Goal: Find specific page/section: Find specific page/section

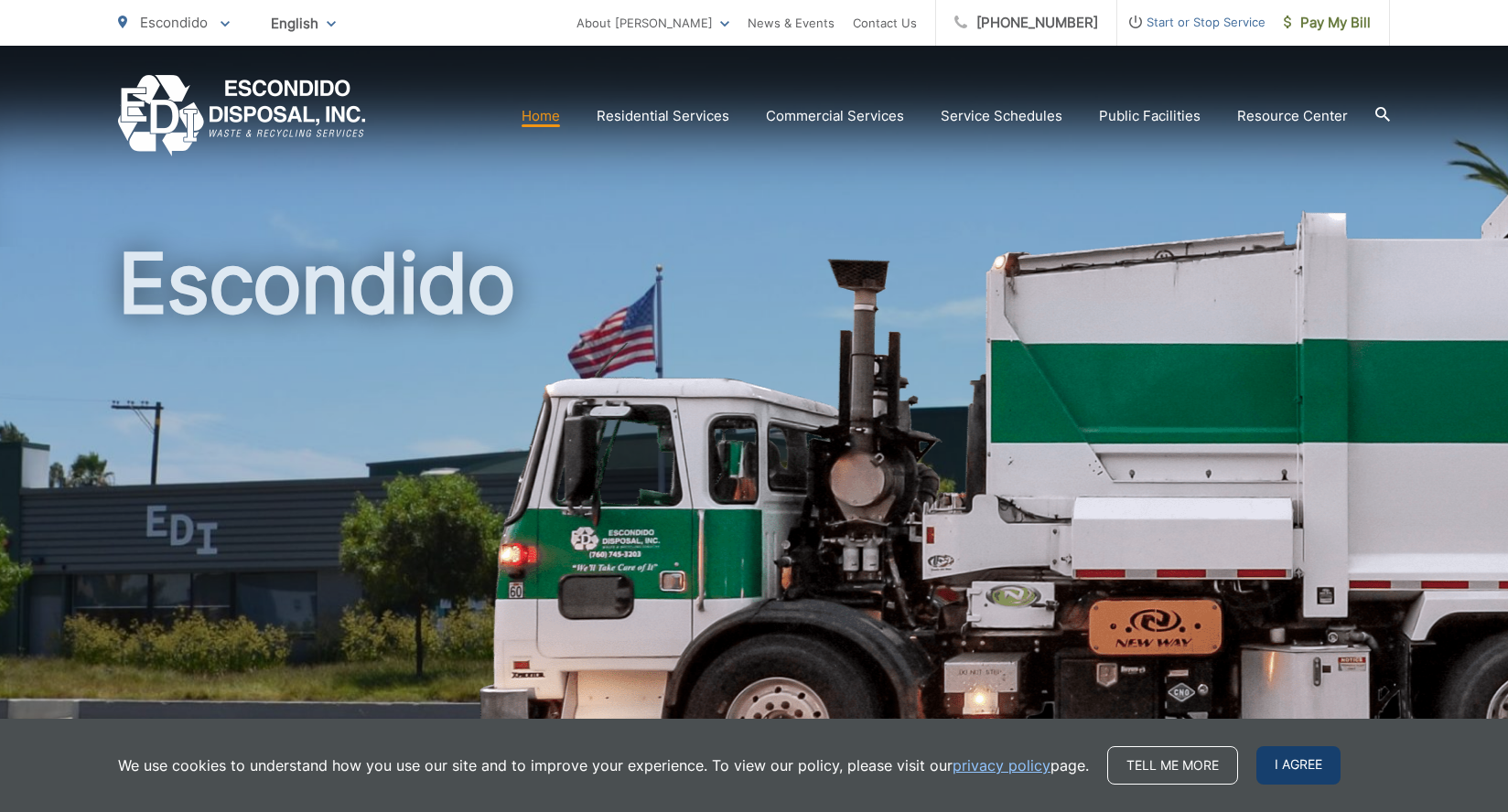
click at [1315, 763] on span "I agree" at bounding box center [1298, 765] width 84 height 38
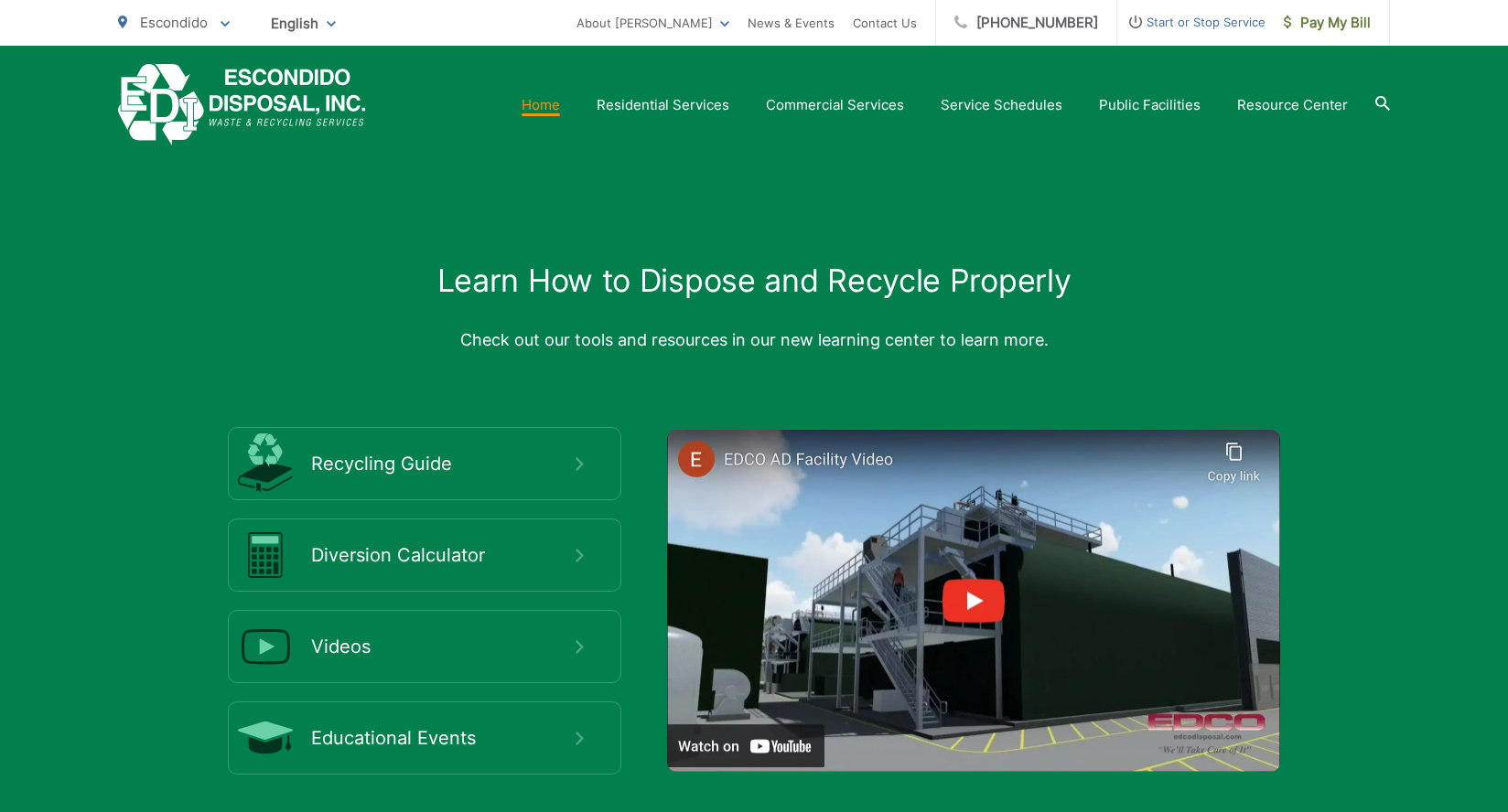
scroll to position [3384, 0]
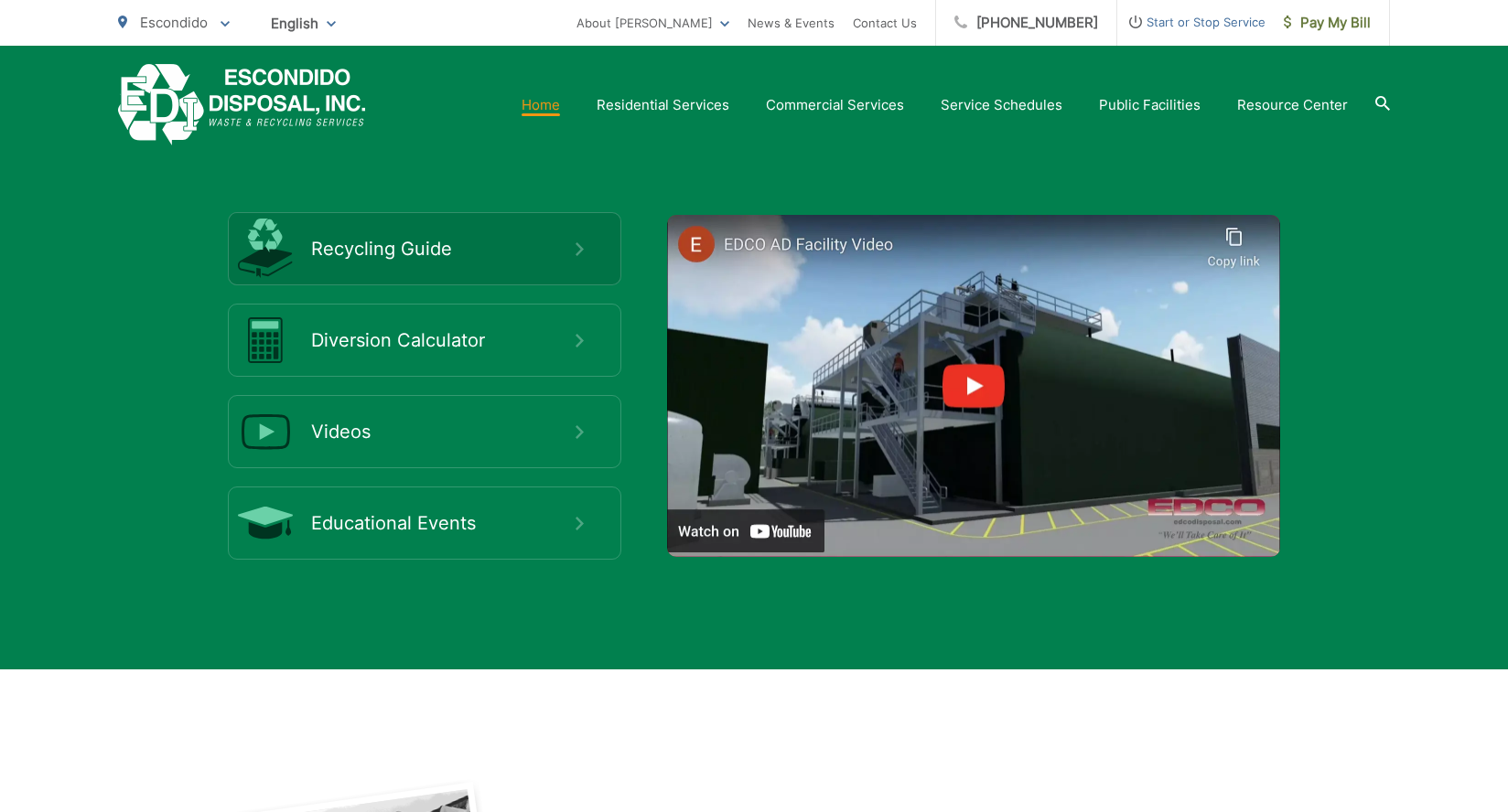
click at [437, 240] on span "Recycling Guide" at bounding box center [443, 249] width 264 height 22
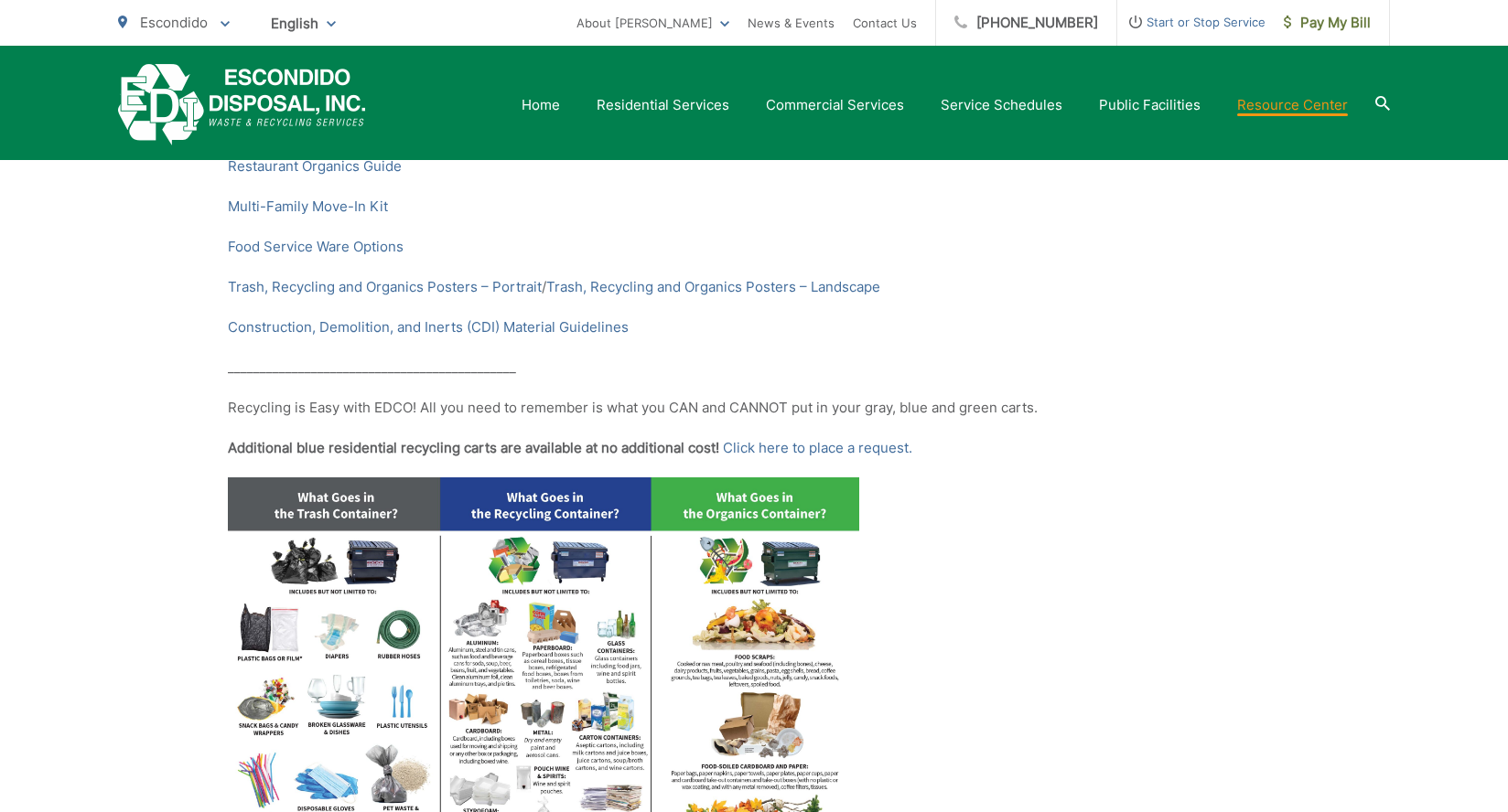
scroll to position [366, 0]
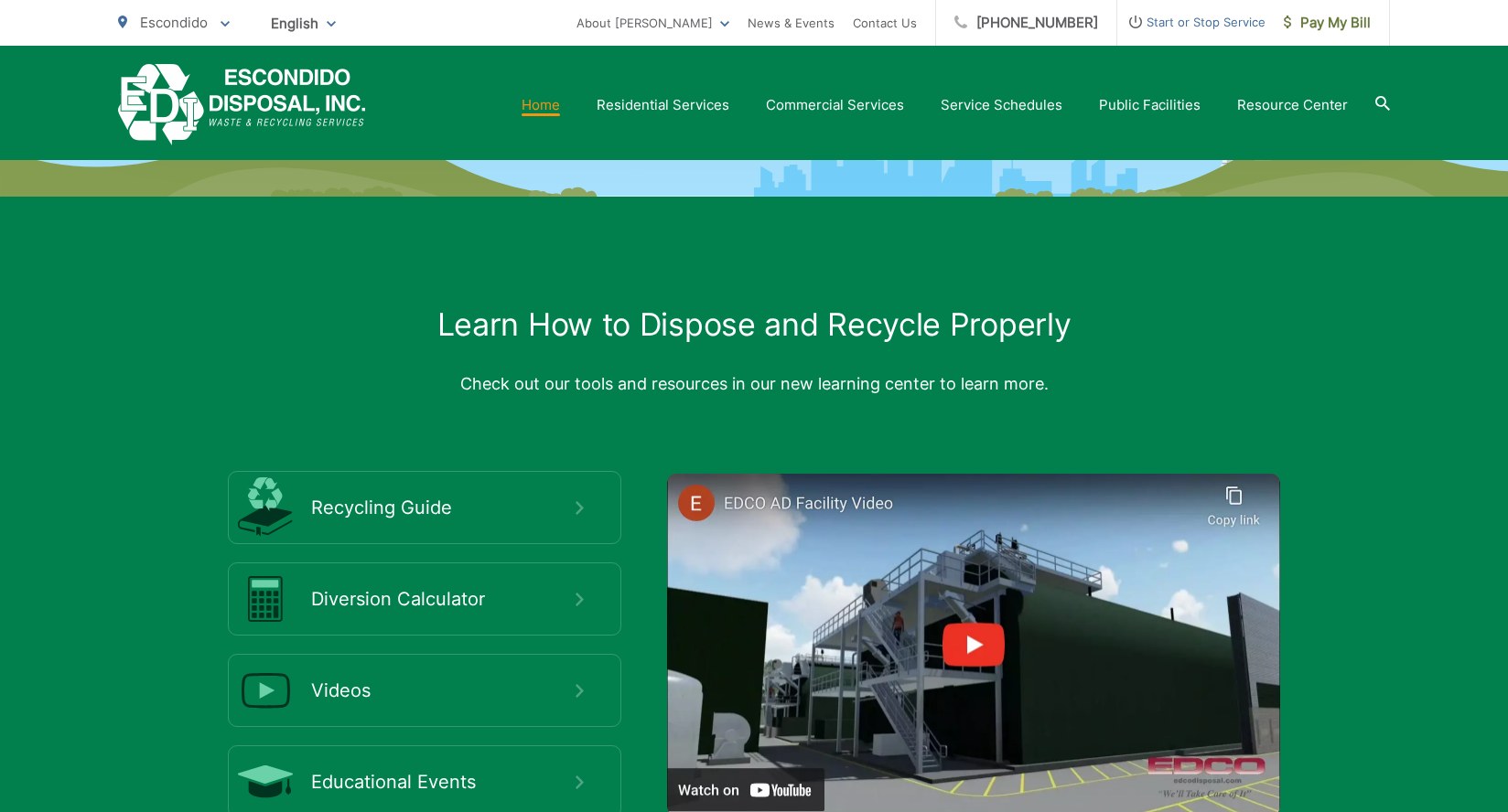
scroll to position [3107, 0]
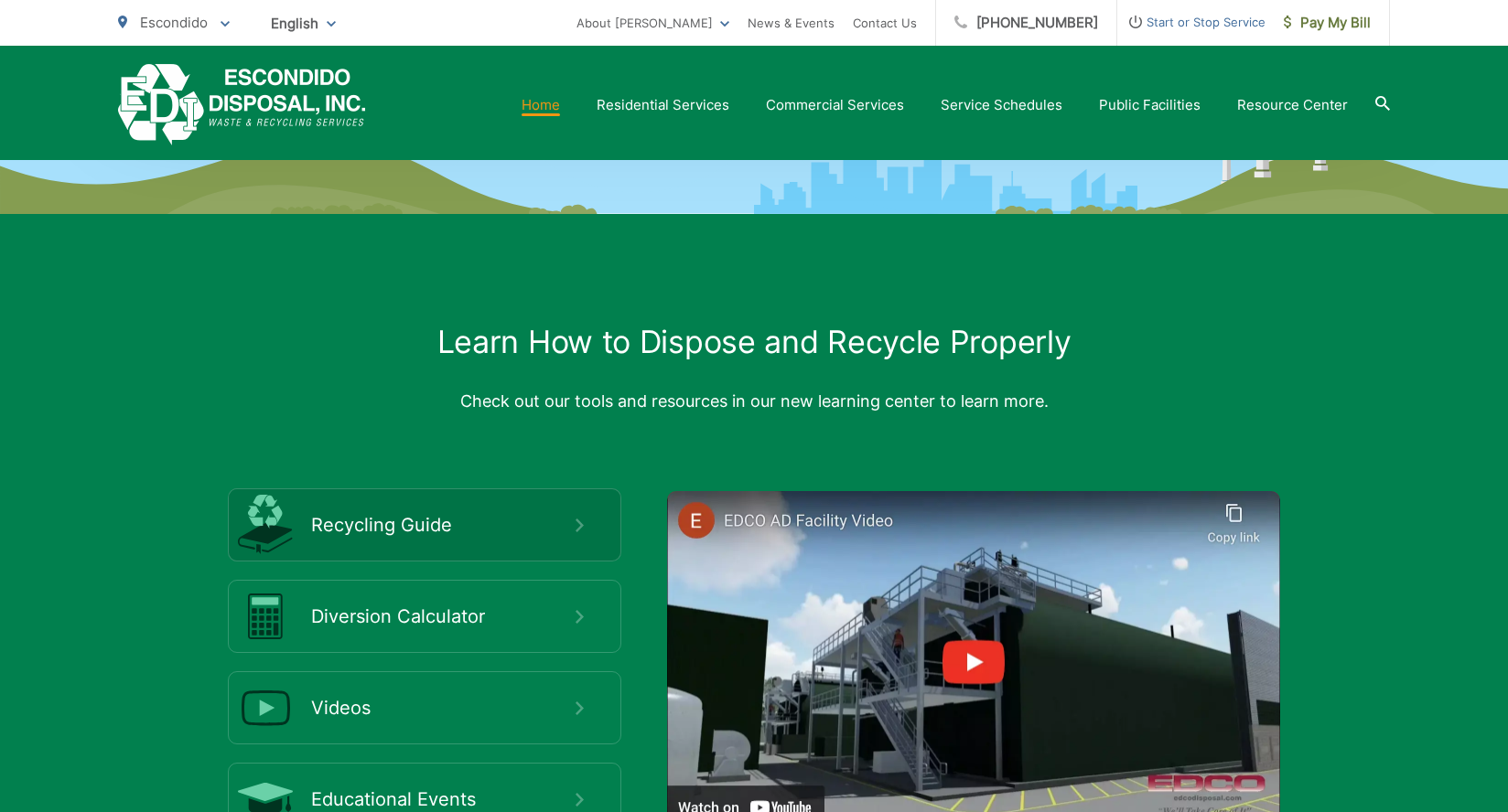
click at [580, 522] on icon at bounding box center [579, 525] width 8 height 14
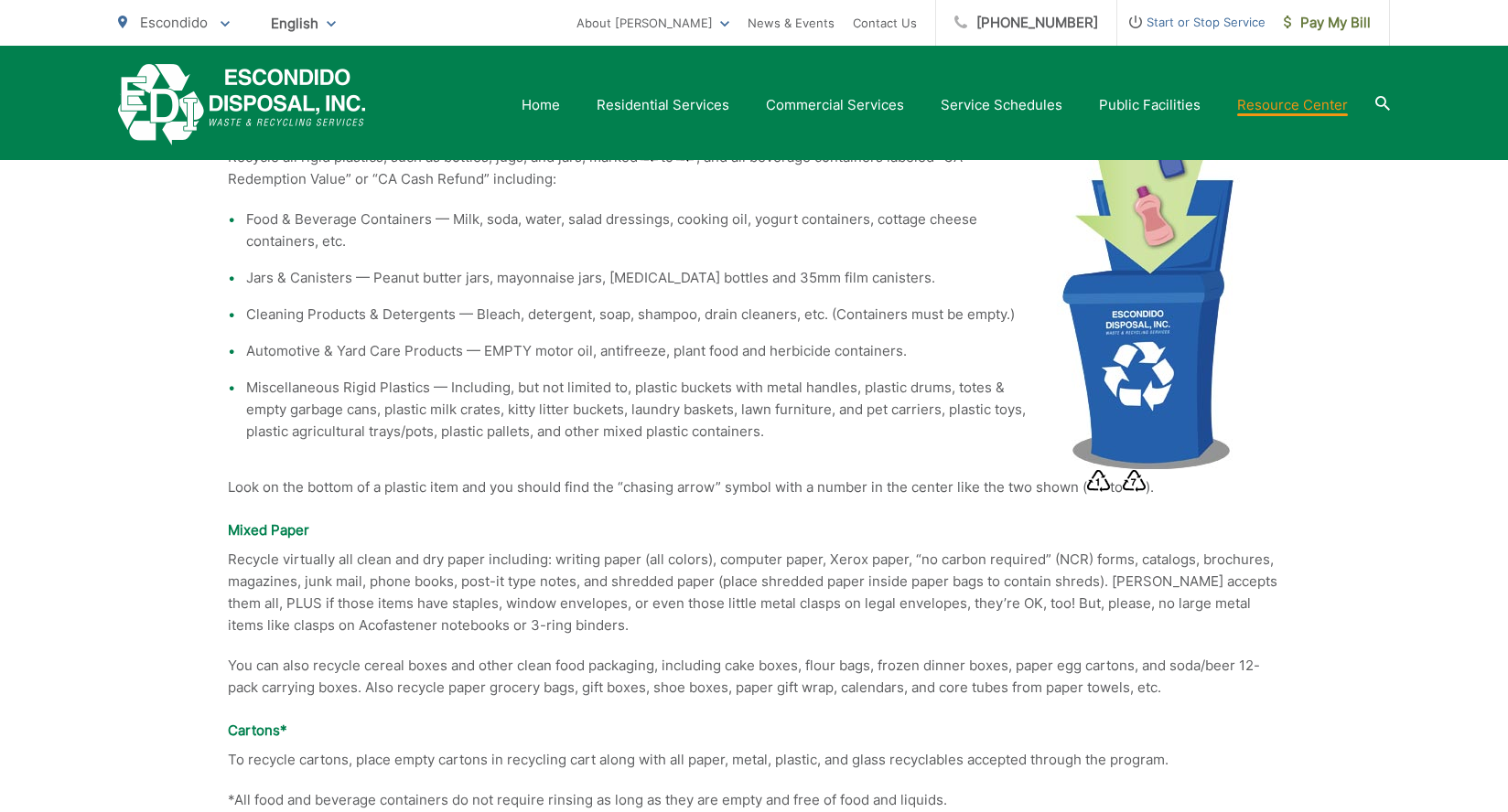
scroll to position [1596, 0]
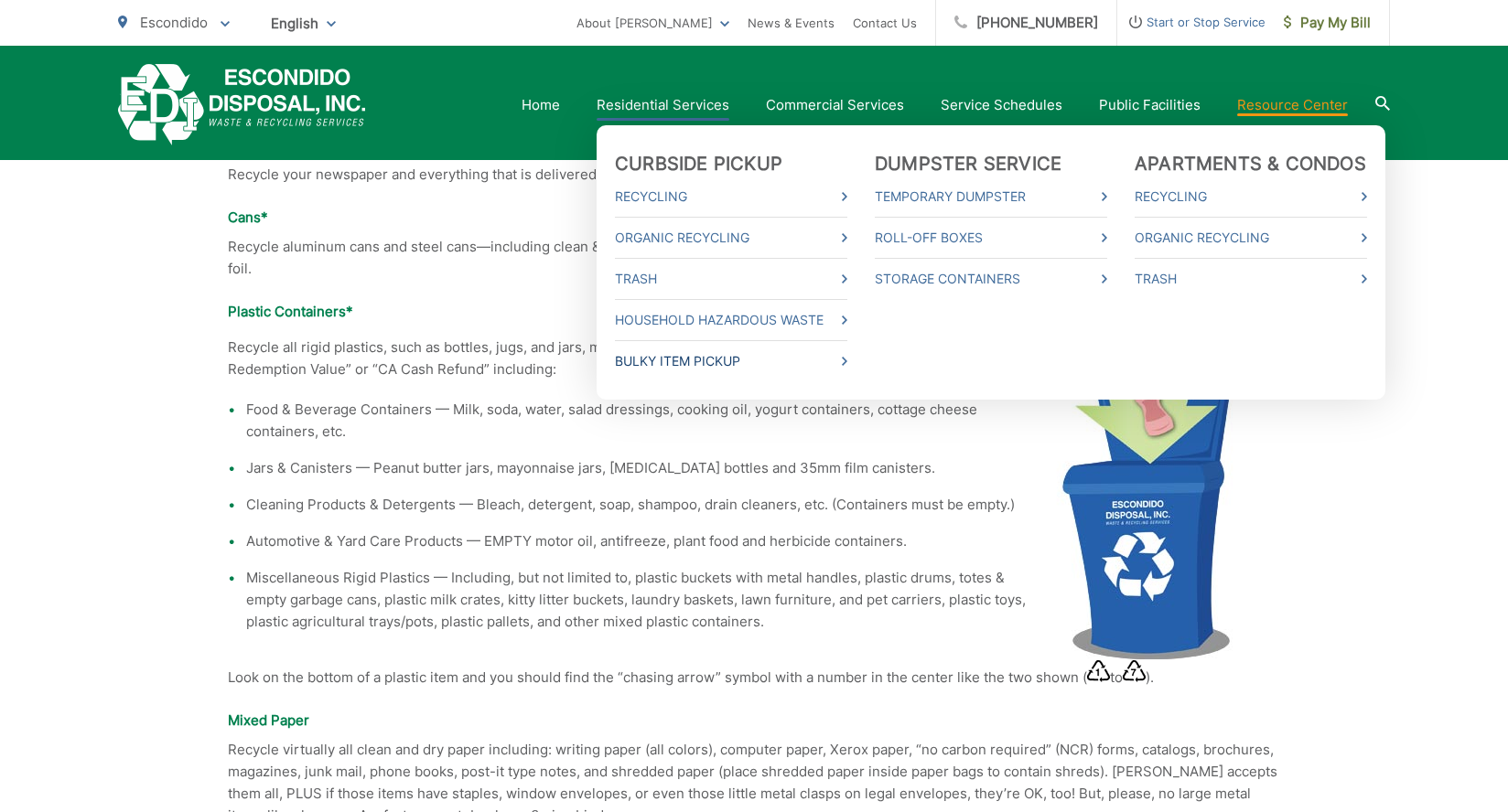
click at [678, 361] on link "Bulky Item Pickup" at bounding box center [731, 361] width 232 height 22
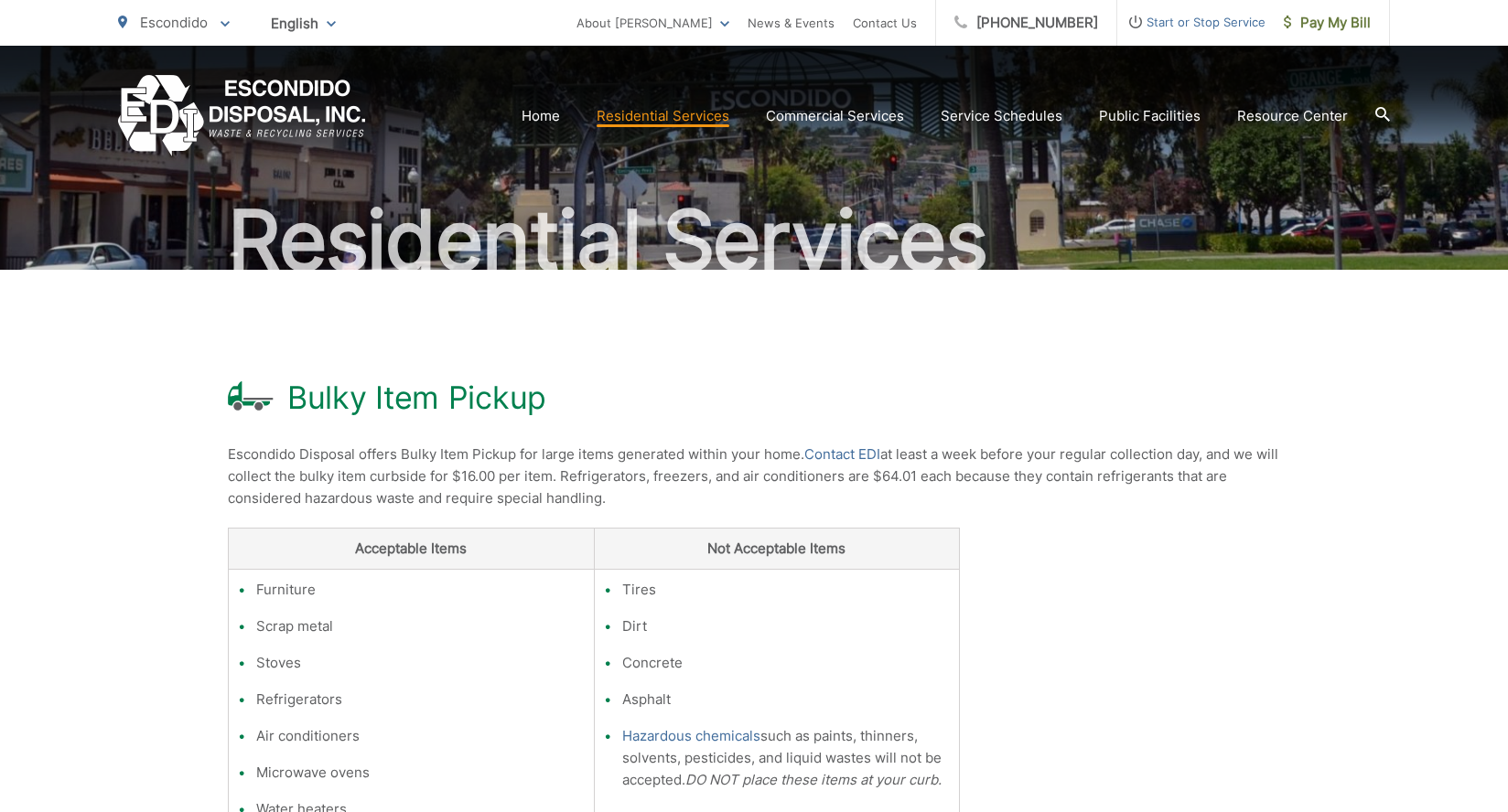
scroll to position [274, 0]
